Goal: Find specific page/section: Find specific page/section

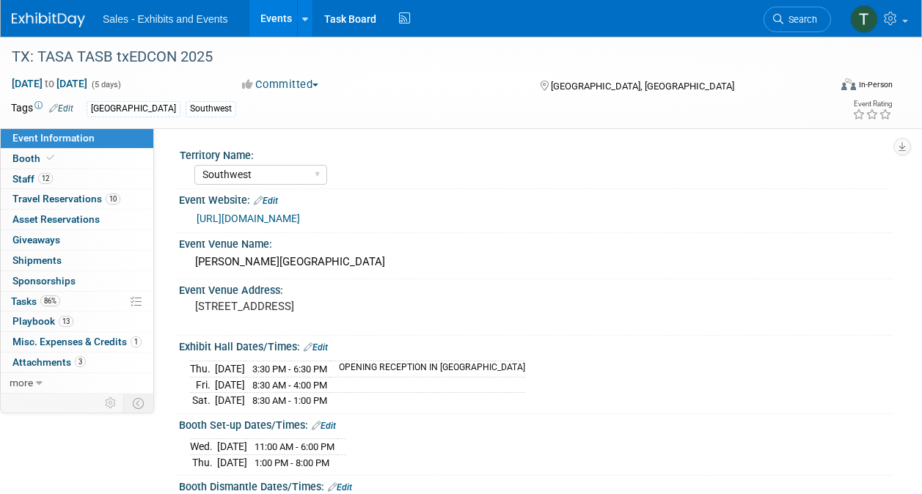
select select "Southwest"
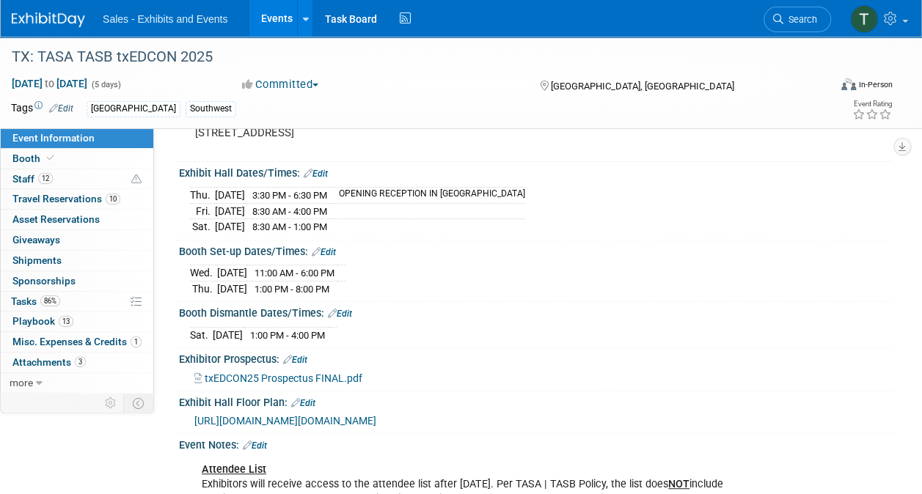
scroll to position [172, 0]
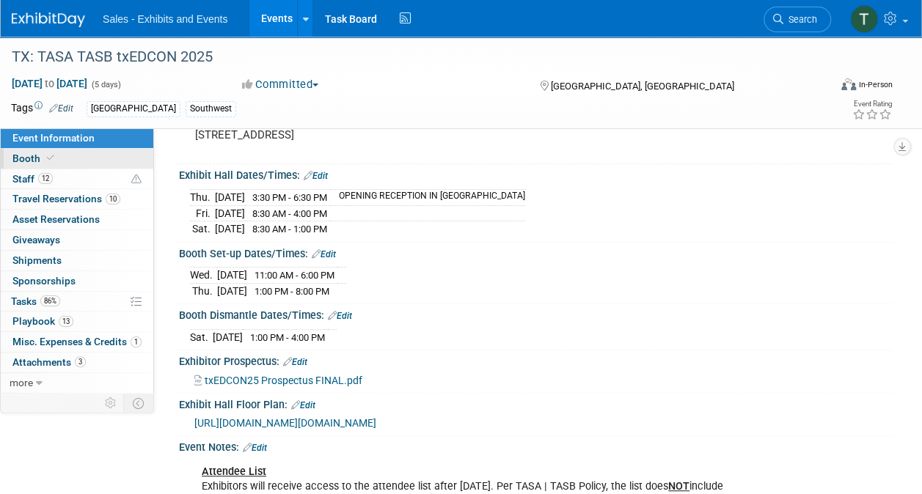
click at [18, 157] on span "Booth" at bounding box center [34, 159] width 45 height 12
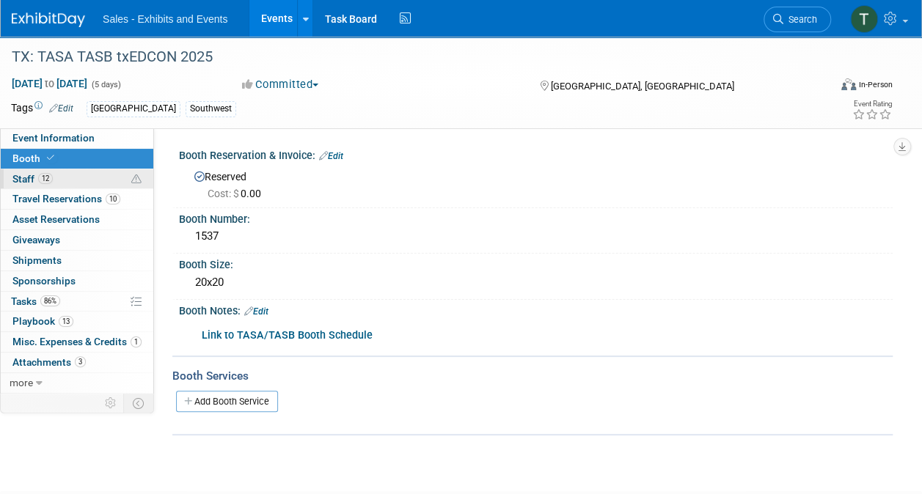
click at [21, 176] on span "Staff 12" at bounding box center [32, 179] width 40 height 12
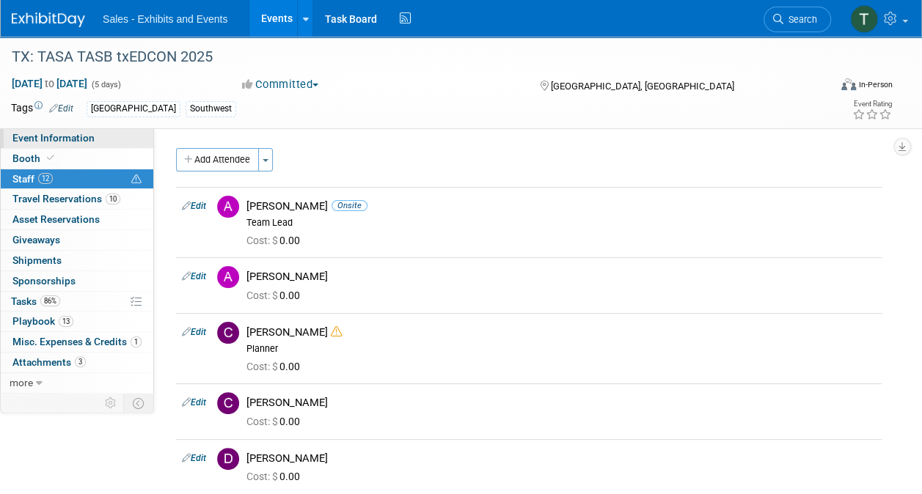
click at [53, 136] on span "Event Information" at bounding box center [53, 138] width 82 height 12
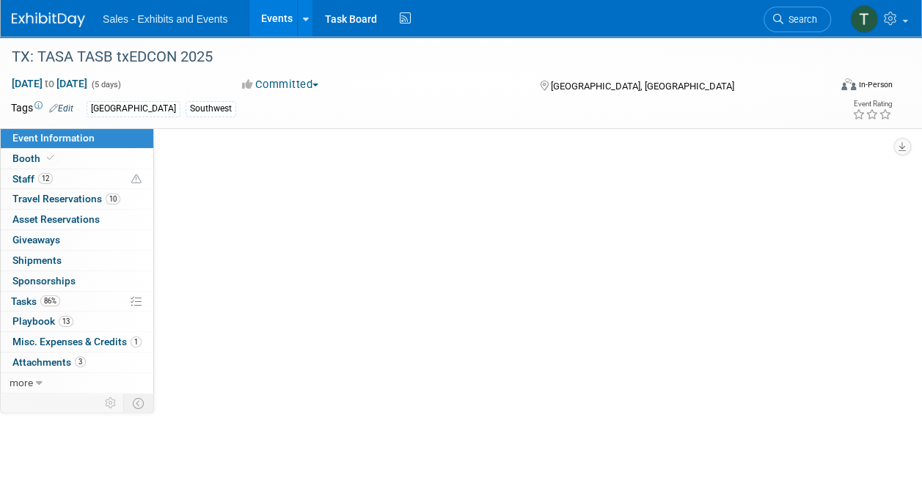
select select "Southwest"
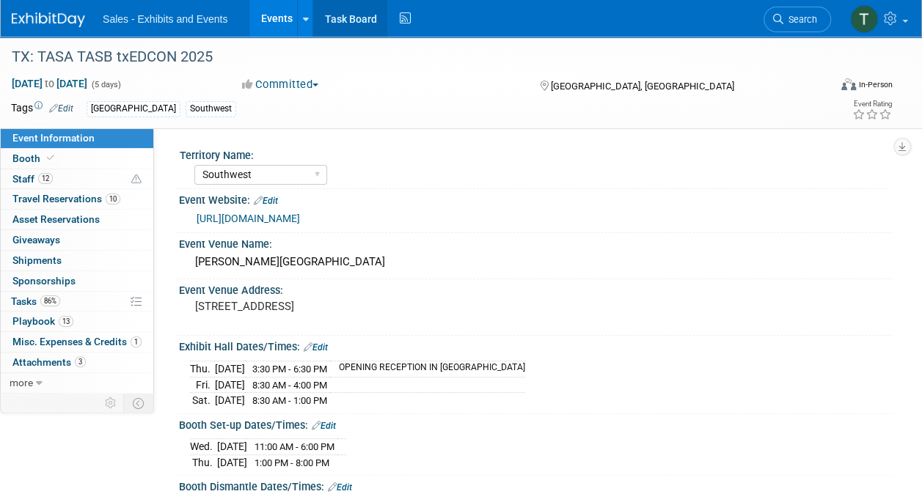
click at [350, 15] on link "Task Board" at bounding box center [350, 18] width 74 height 37
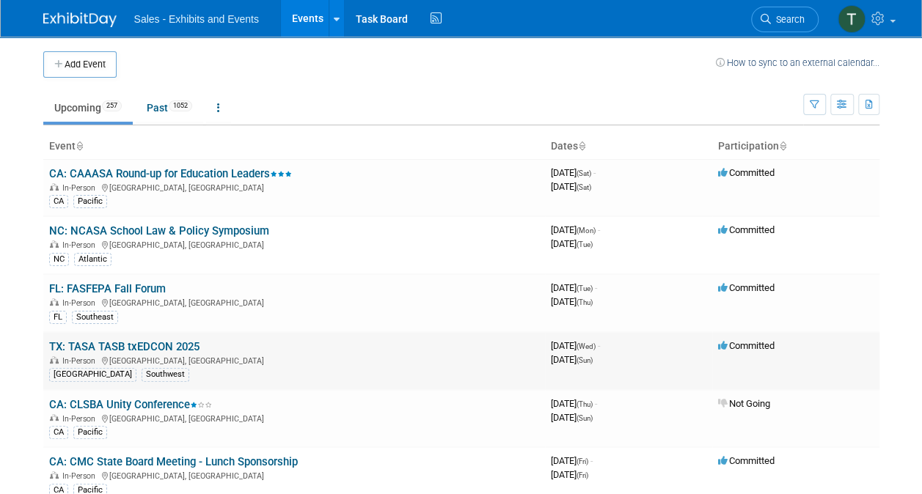
click at [128, 342] on link "TX: TASA TASB txEDCON 2025" at bounding box center [124, 346] width 150 height 13
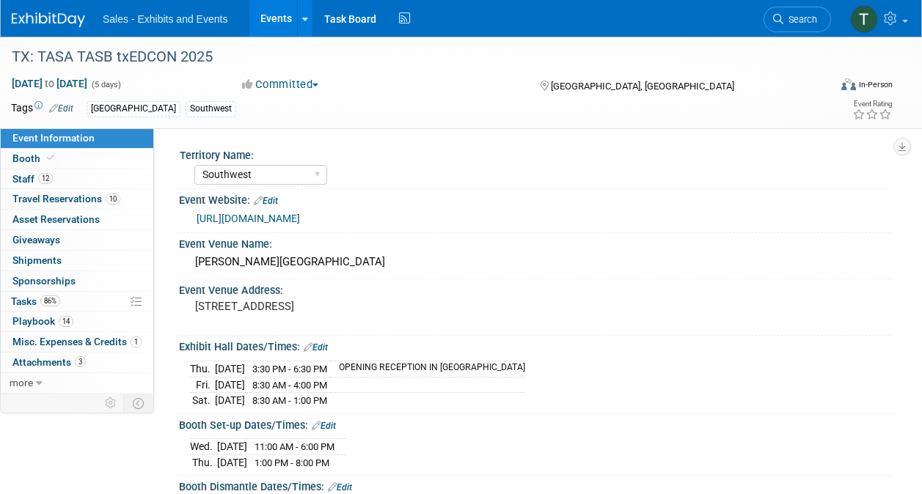
select select "Southwest"
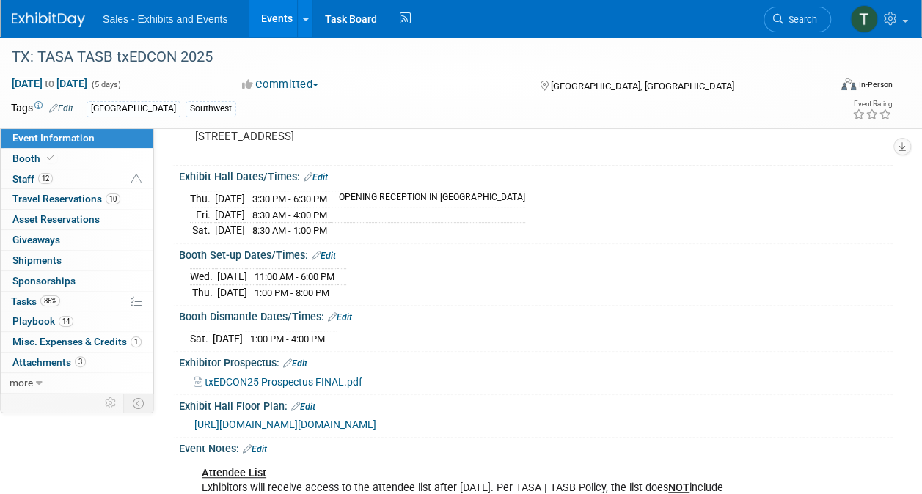
scroll to position [176, 0]
